Goal: Transaction & Acquisition: Subscribe to service/newsletter

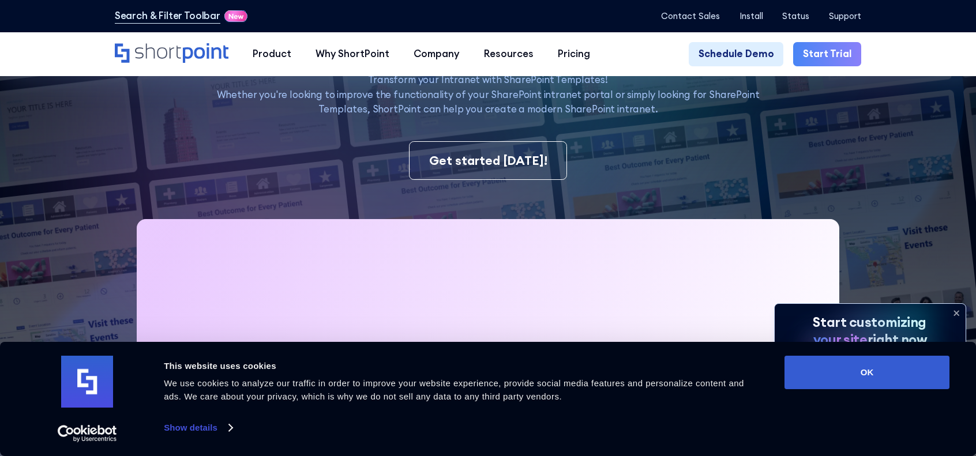
scroll to position [231, 0]
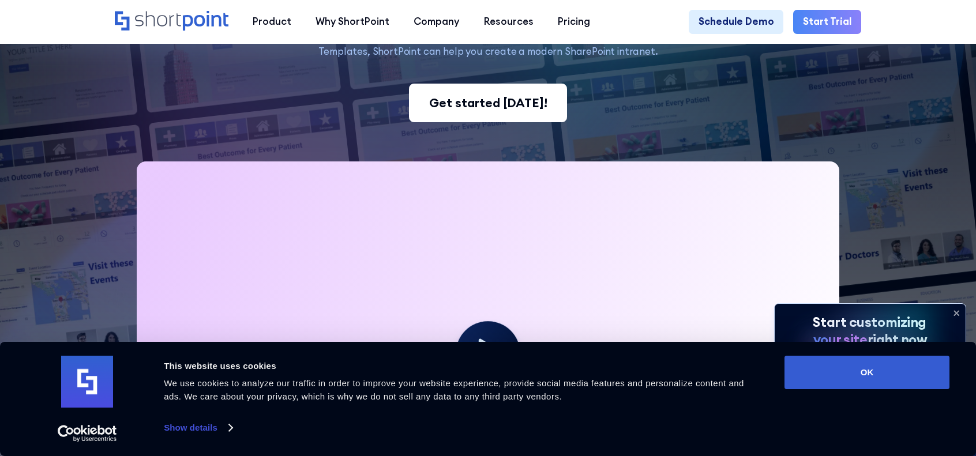
click at [467, 97] on div "Get started [DATE]!" at bounding box center [488, 103] width 118 height 18
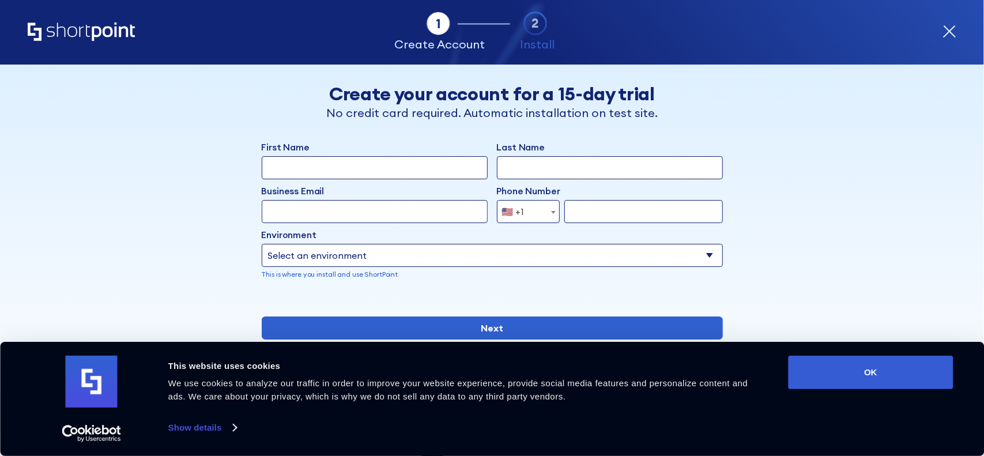
scroll to position [169, 0]
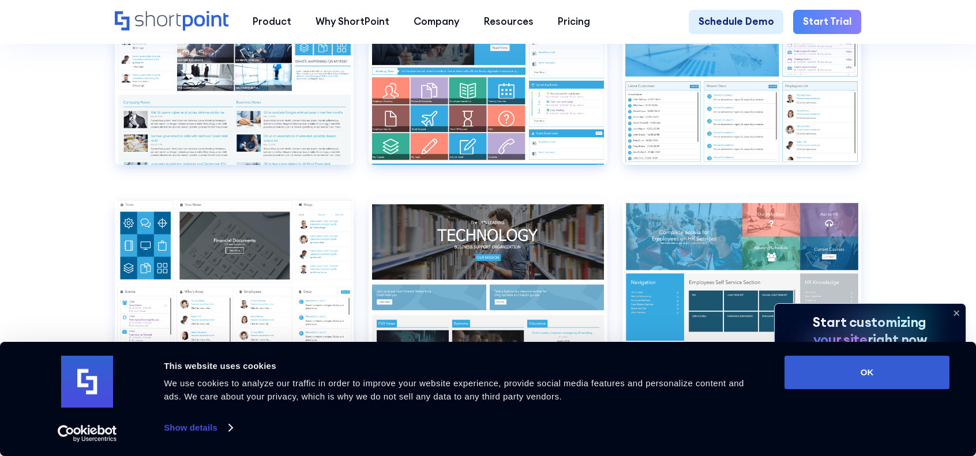
scroll to position [5420, 0]
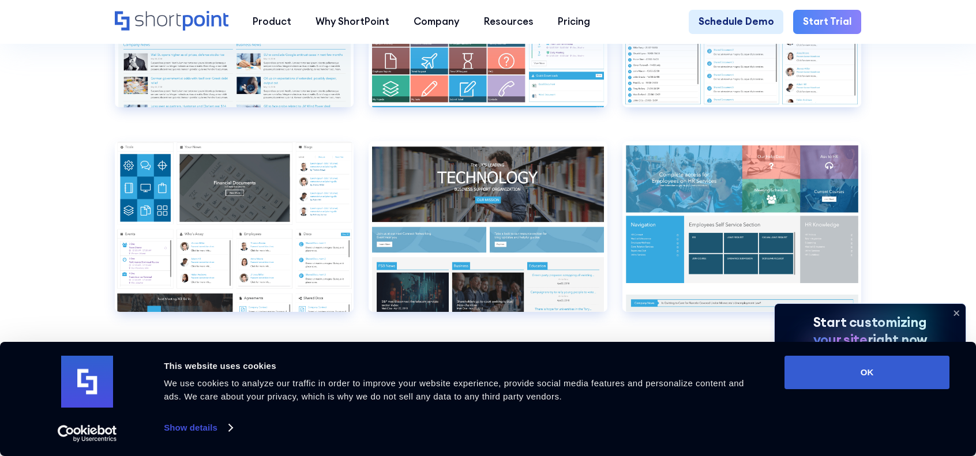
click at [959, 313] on icon at bounding box center [956, 313] width 18 height 18
